Goal: Feedback & Contribution: Leave review/rating

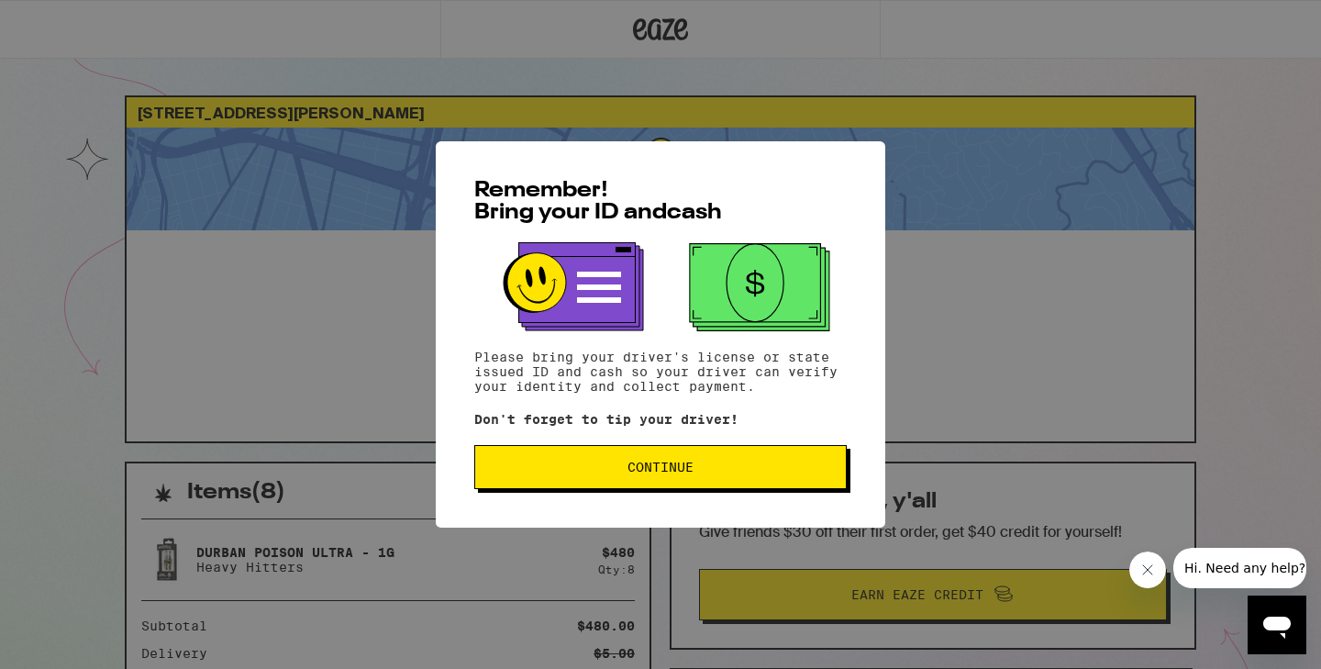
click at [586, 466] on span "Continue" at bounding box center [660, 466] width 341 height 13
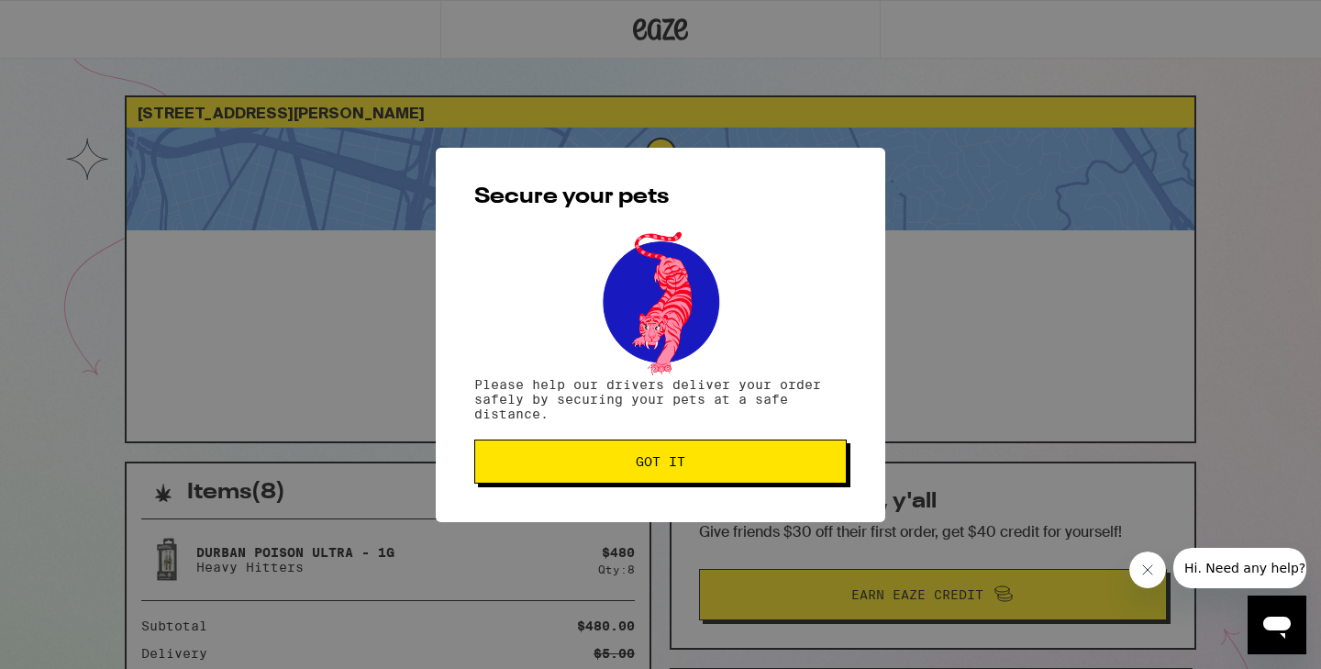
click at [585, 466] on span "Got it" at bounding box center [660, 461] width 341 height 13
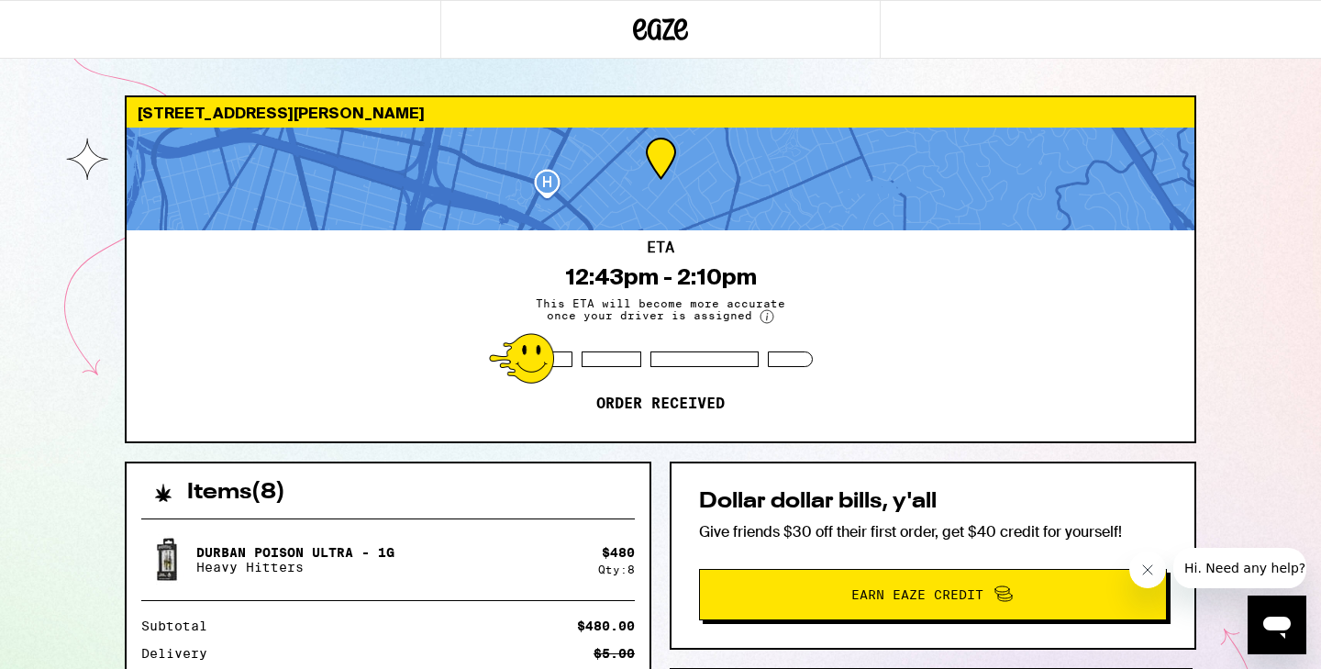
click at [1036, 357] on div "ETA 12:43pm - 2:10pm This ETA will become more accurate once your driver is ass…" at bounding box center [661, 335] width 1068 height 211
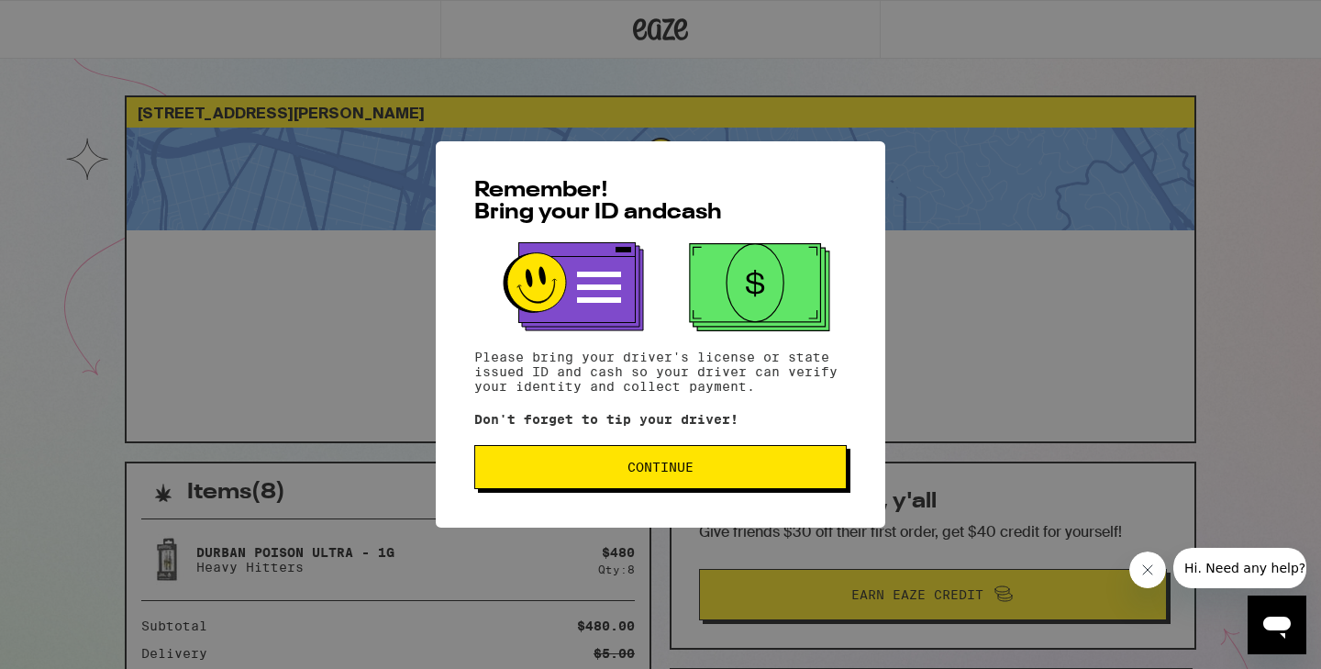
click at [522, 472] on span "Continue" at bounding box center [660, 466] width 341 height 13
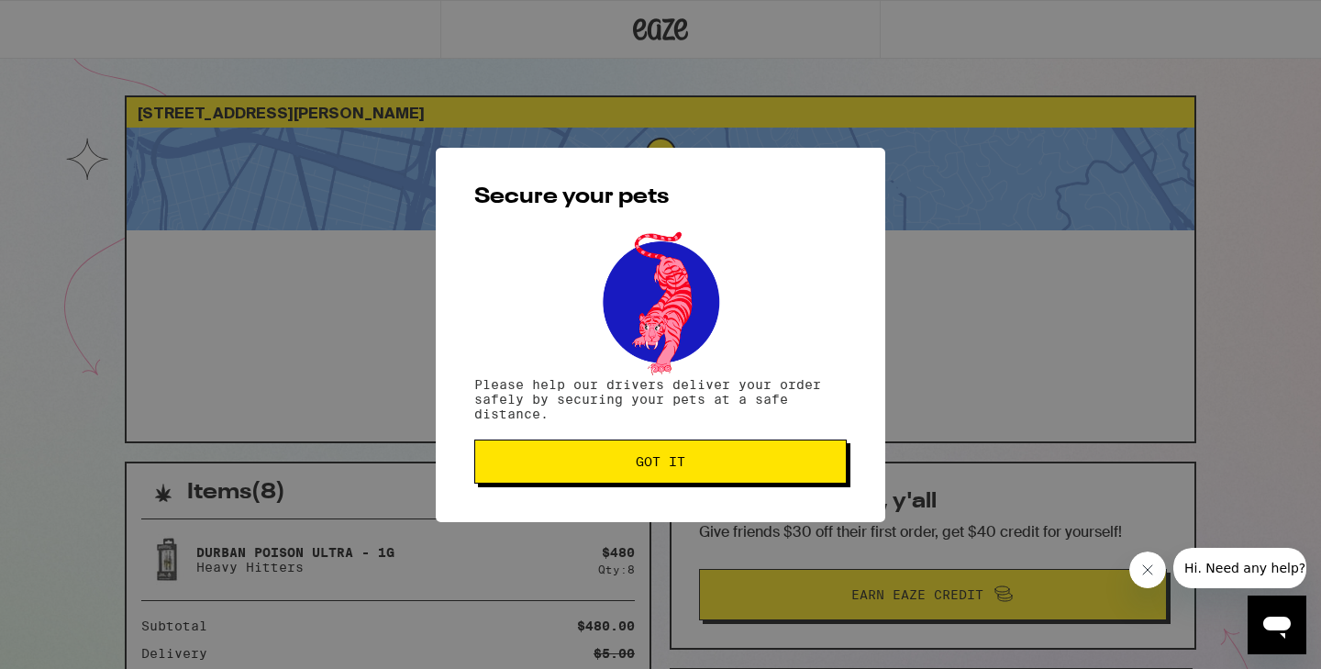
click at [522, 472] on button "Got it" at bounding box center [660, 461] width 372 height 44
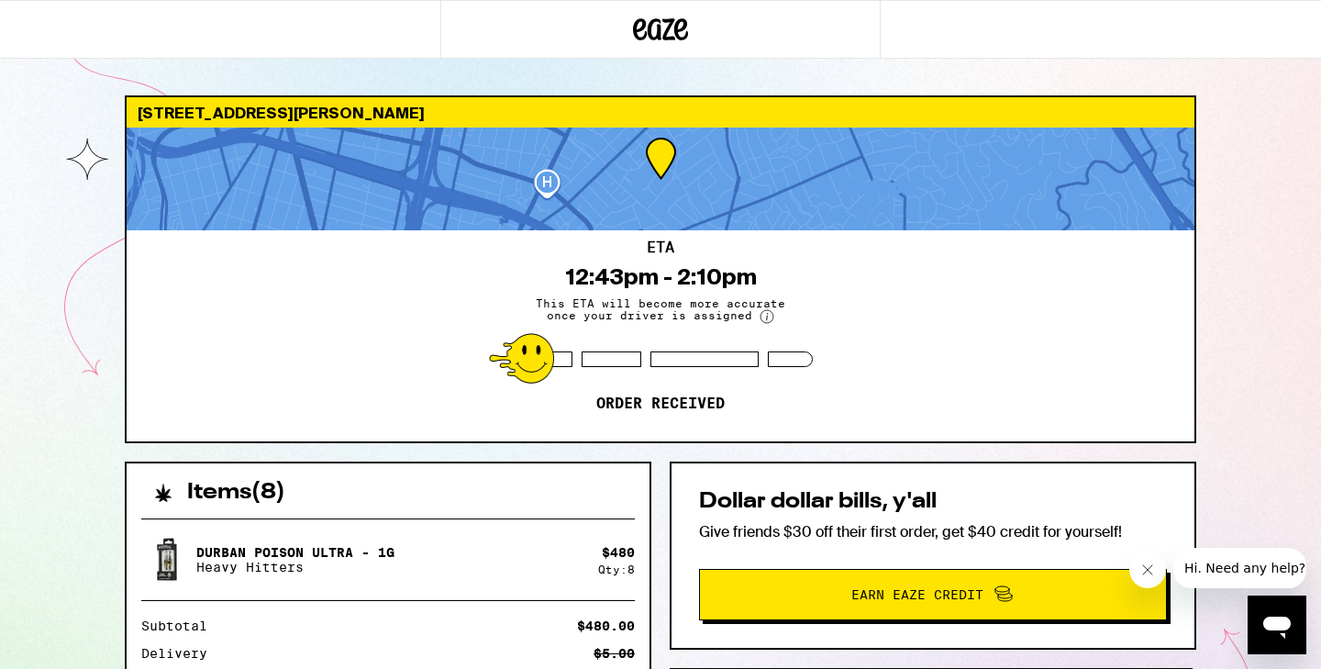
click at [249, 639] on div "Subtotal $480.00 Delivery $5.00 Taxes & Fees More Info $134.00 Promo: HH30 -$14…" at bounding box center [387, 668] width 493 height 99
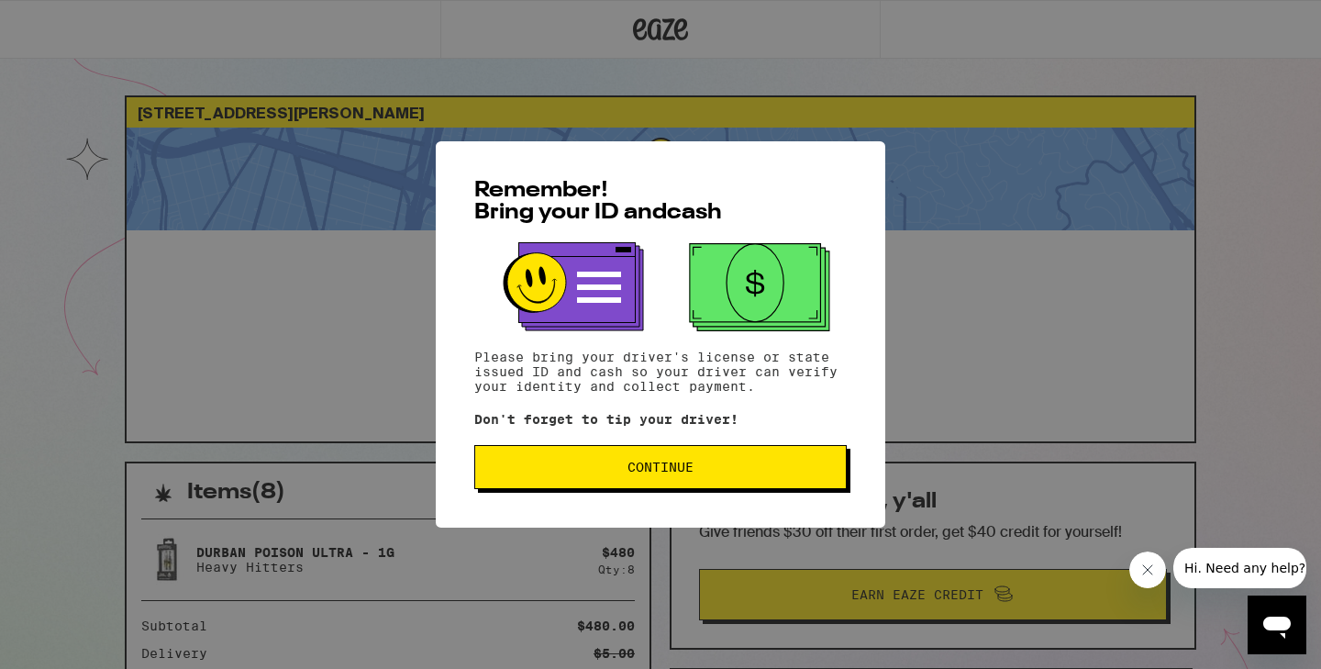
click at [567, 472] on span "Continue" at bounding box center [660, 466] width 341 height 13
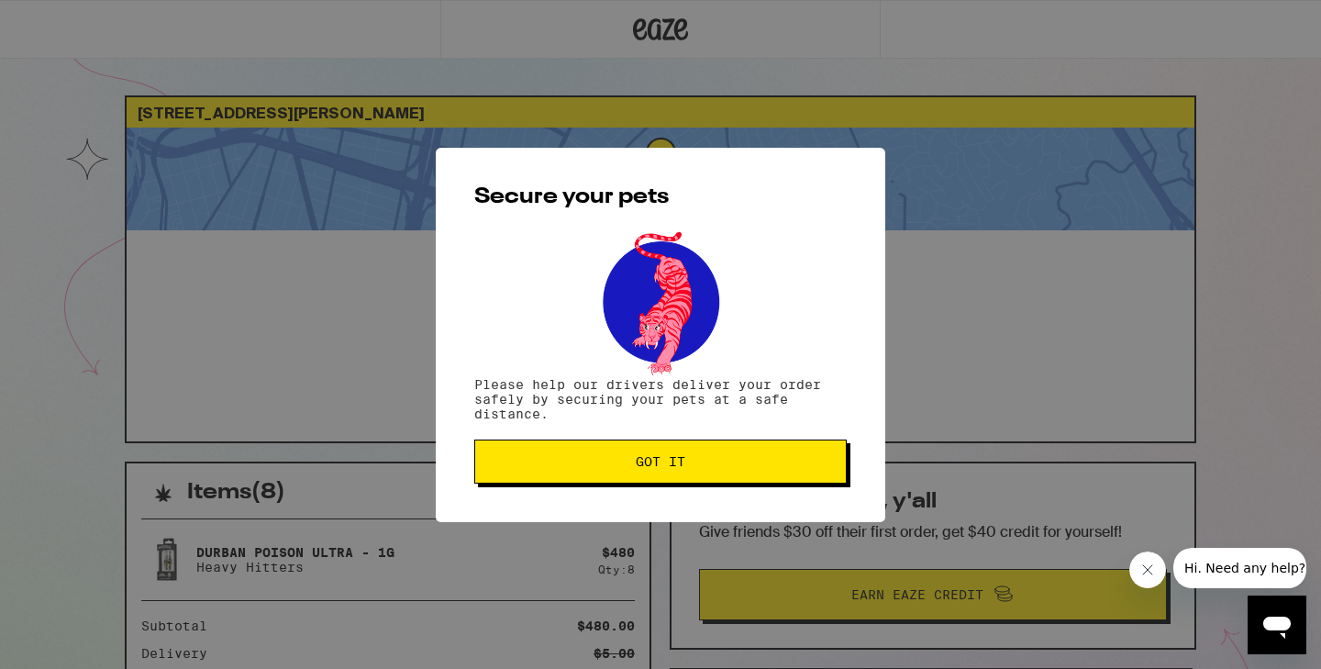
click at [567, 472] on button "Got it" at bounding box center [660, 461] width 372 height 44
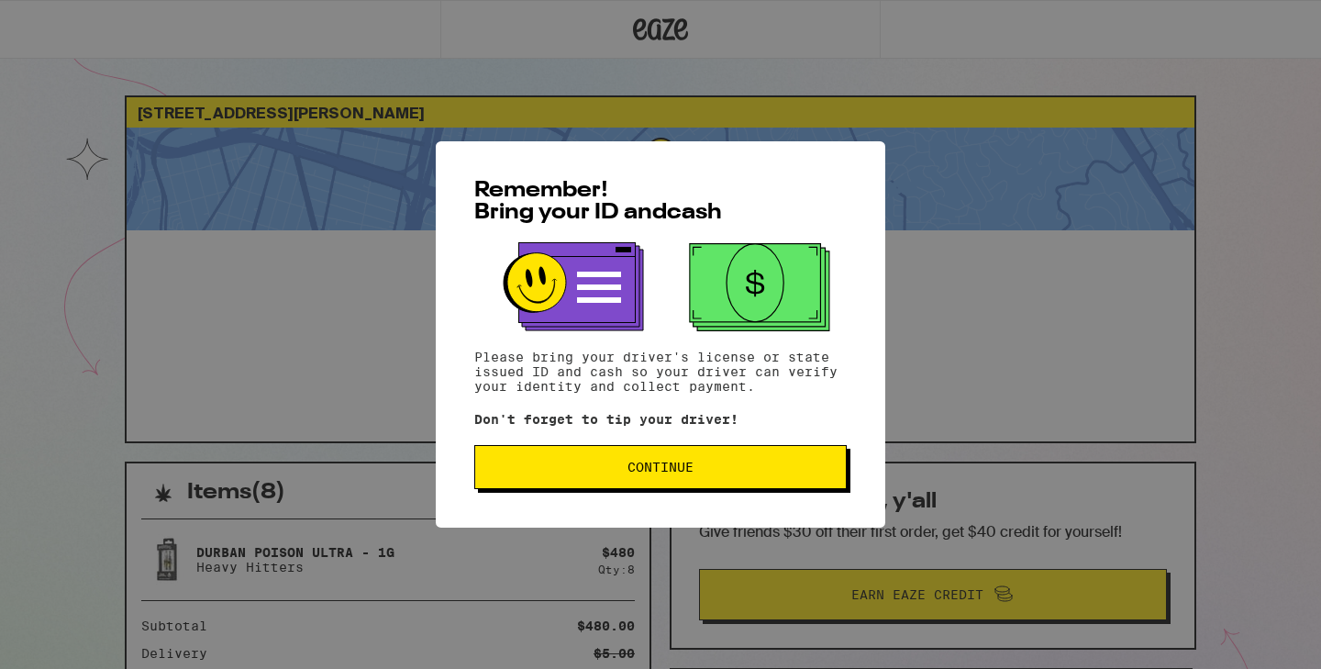
click at [669, 473] on span "Continue" at bounding box center [660, 466] width 66 height 13
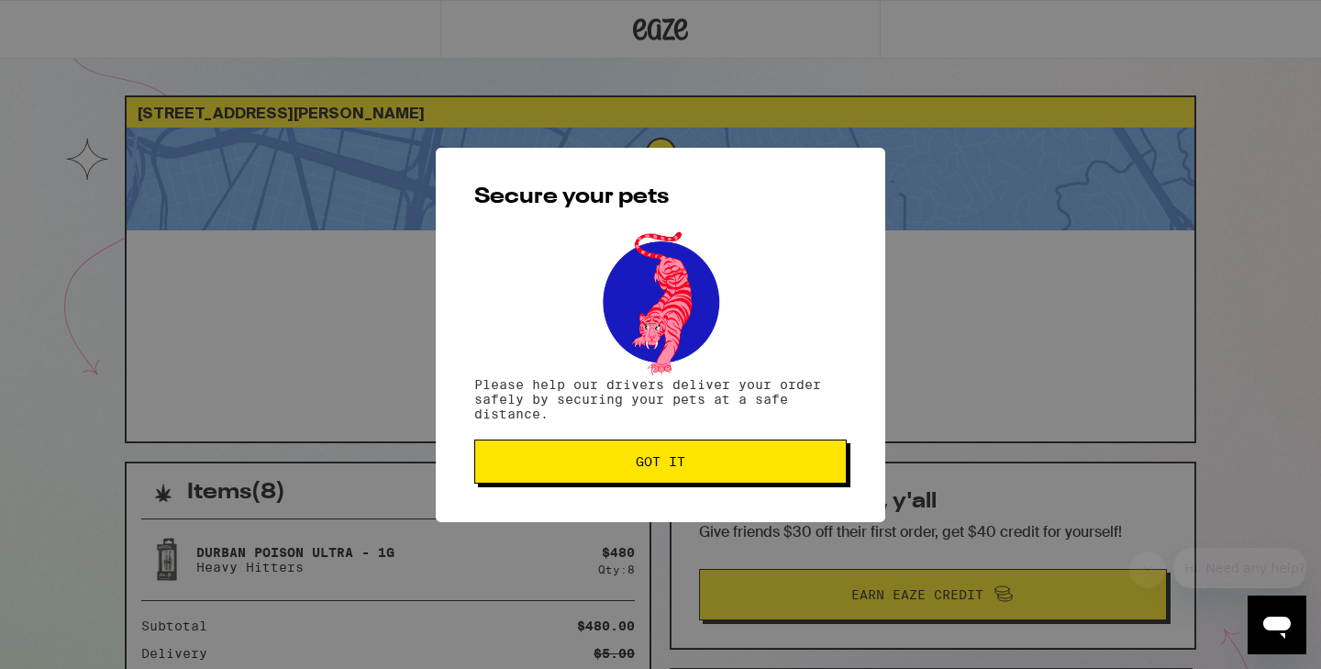
click at [669, 473] on button "Got it" at bounding box center [660, 461] width 372 height 44
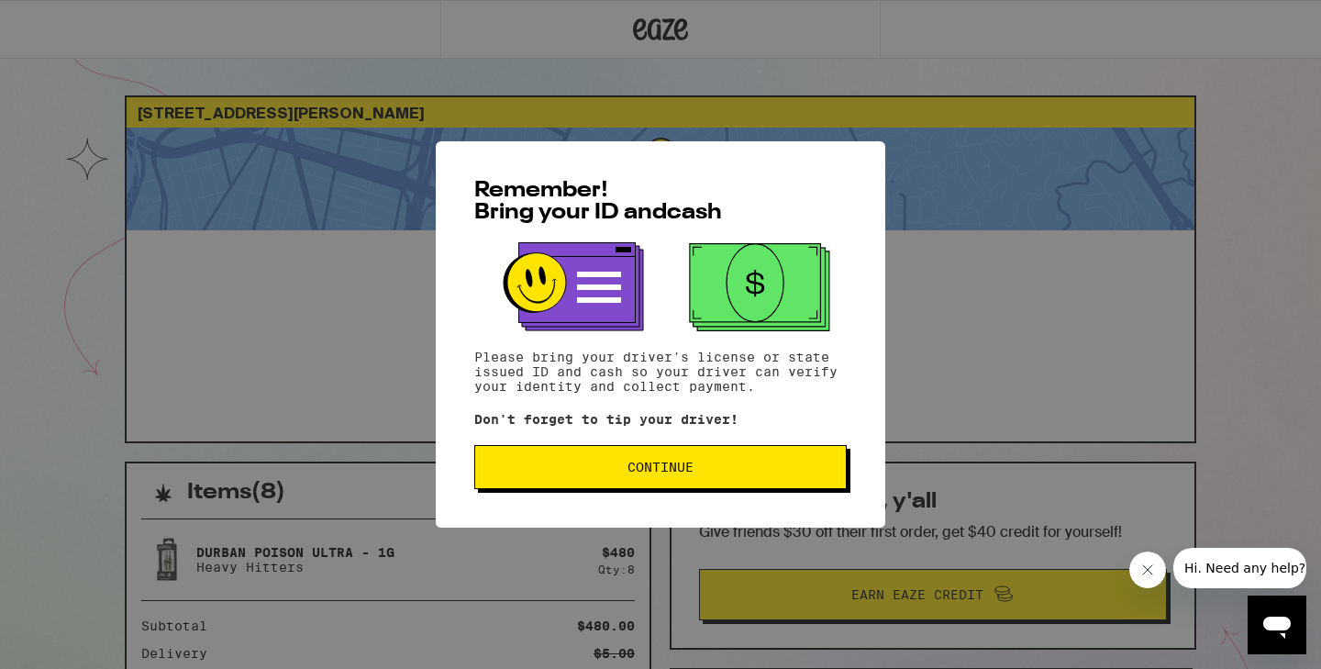
click at [558, 468] on span "Continue" at bounding box center [660, 466] width 341 height 13
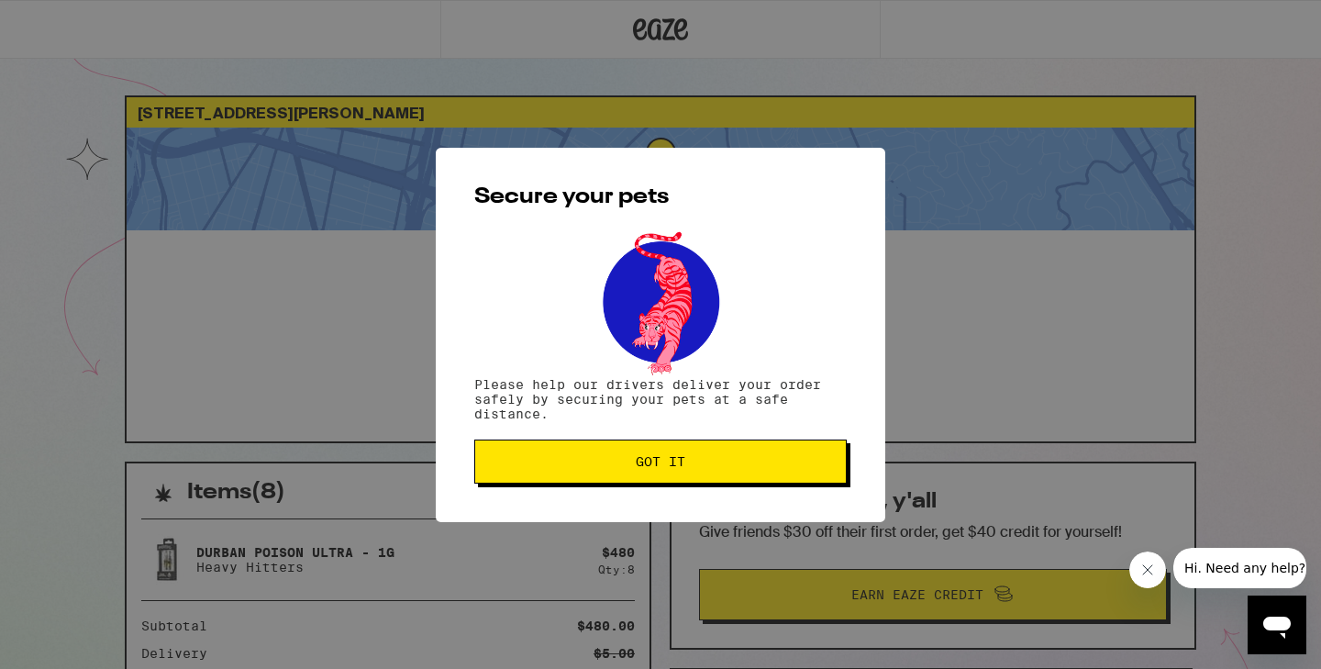
click at [558, 468] on span "Got it" at bounding box center [660, 461] width 341 height 13
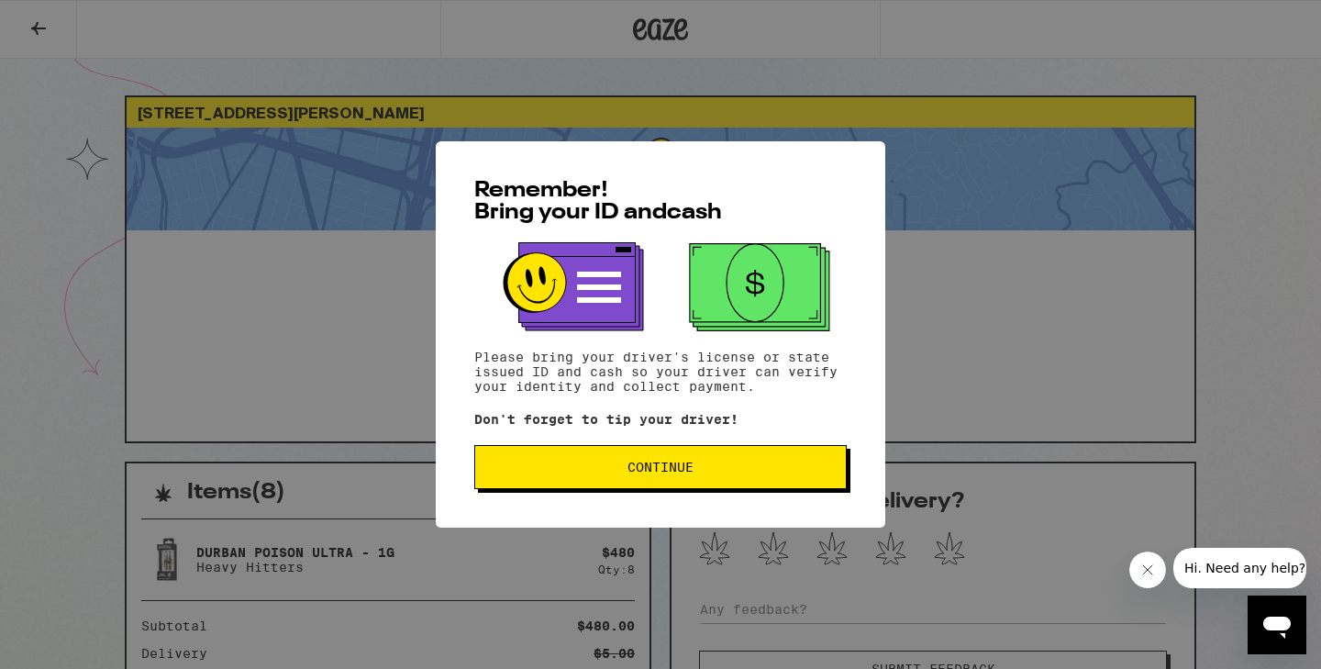
click at [532, 461] on button "Continue" at bounding box center [660, 467] width 372 height 44
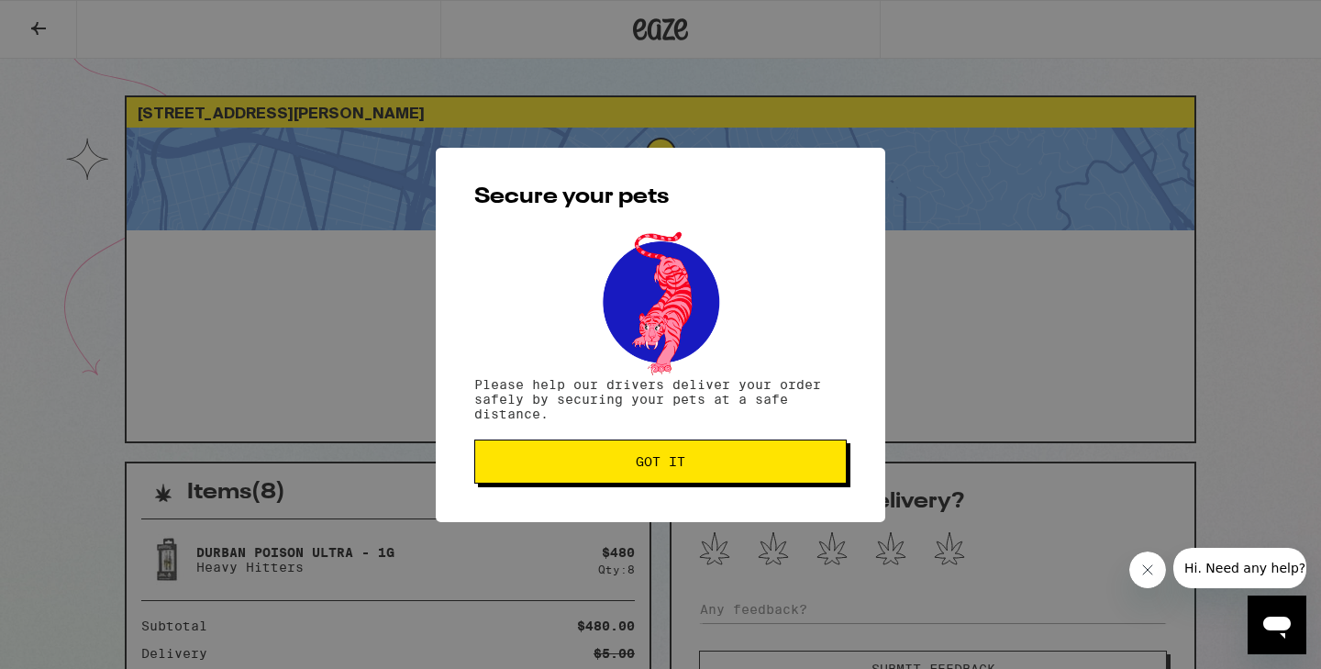
click at [532, 461] on span "Got it" at bounding box center [660, 461] width 341 height 13
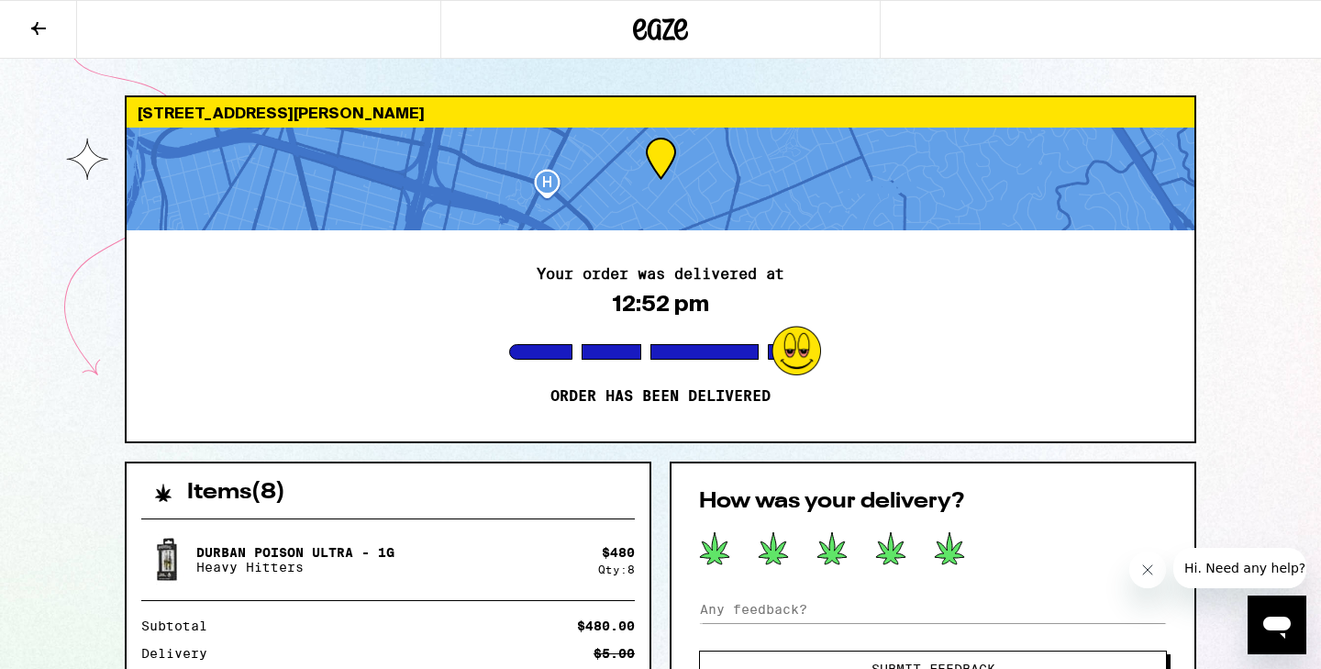
click at [947, 547] on icon at bounding box center [949, 548] width 29 height 32
click at [929, 660] on button "Submit Feedback" at bounding box center [933, 668] width 468 height 37
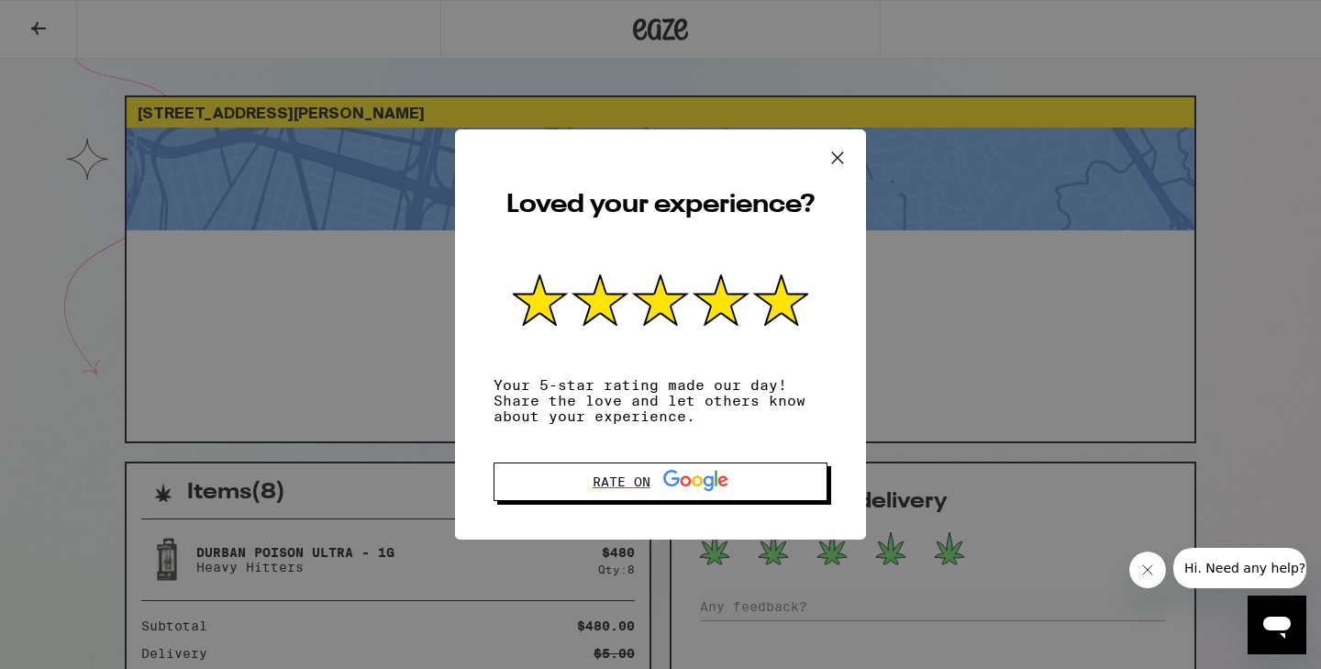
click at [834, 172] on icon at bounding box center [838, 158] width 28 height 28
